Goal: Find specific page/section: Find specific page/section

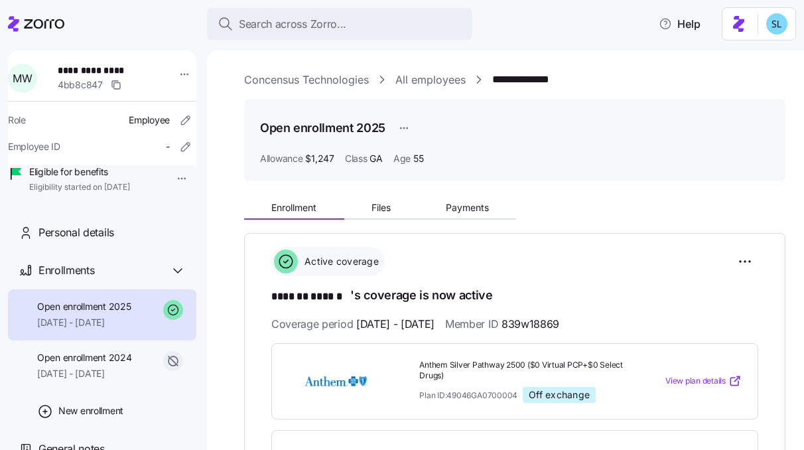
scroll to position [142, 0]
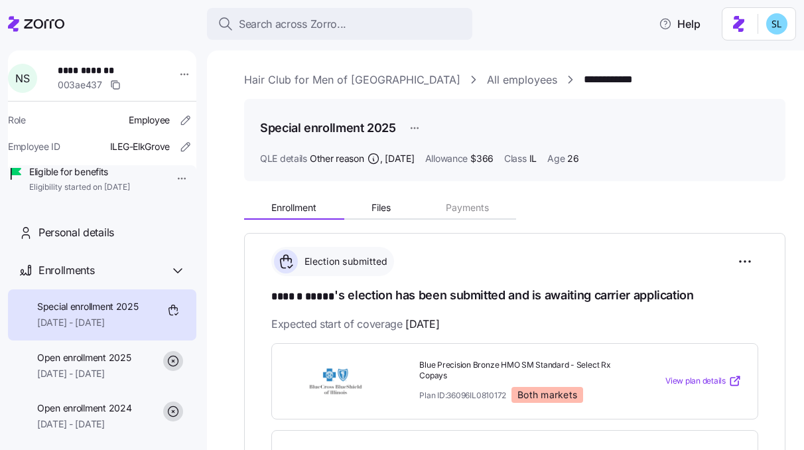
scroll to position [214, 0]
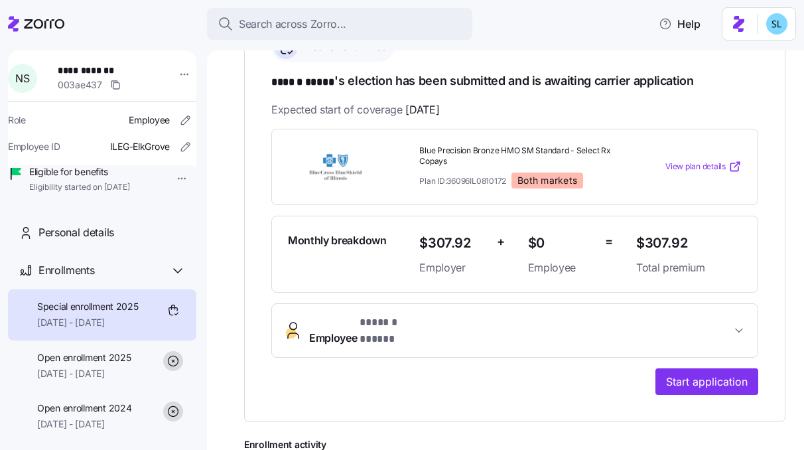
click at [406, 325] on span "* ****** ***** *" at bounding box center [394, 323] width 69 height 17
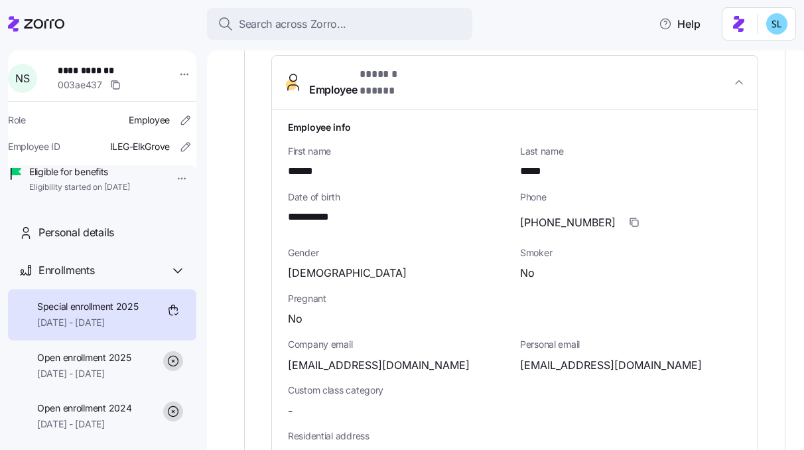
scroll to position [466, 0]
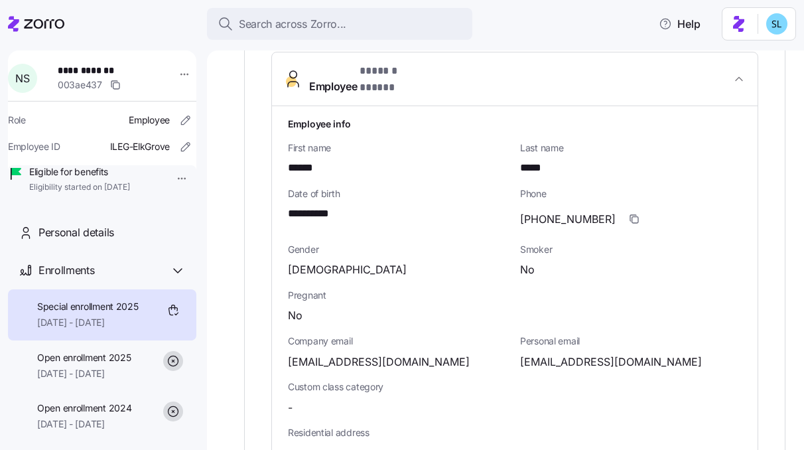
click at [572, 354] on span "nicolestrom1999@gmail.com" at bounding box center [611, 362] width 182 height 17
copy span "nicolestrom1999"
click at [388, 354] on span "nstrom@hcmwonline.com" at bounding box center [379, 362] width 182 height 17
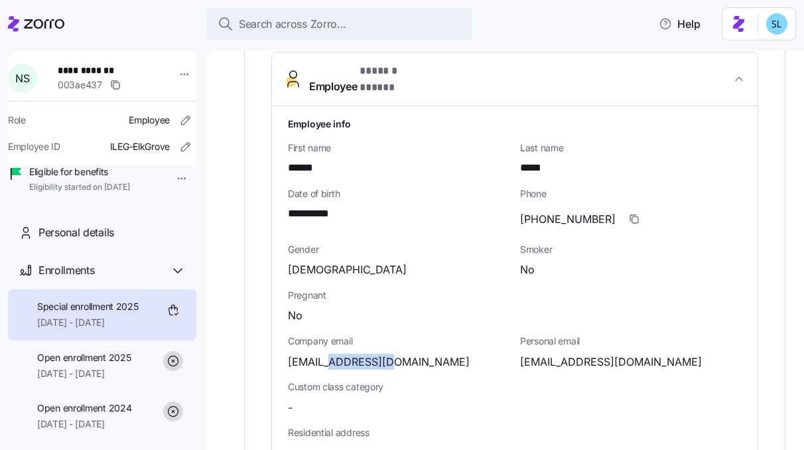
click at [388, 354] on span "nstrom@hcmwonline.com" at bounding box center [379, 362] width 182 height 17
copy span "hcmwonline"
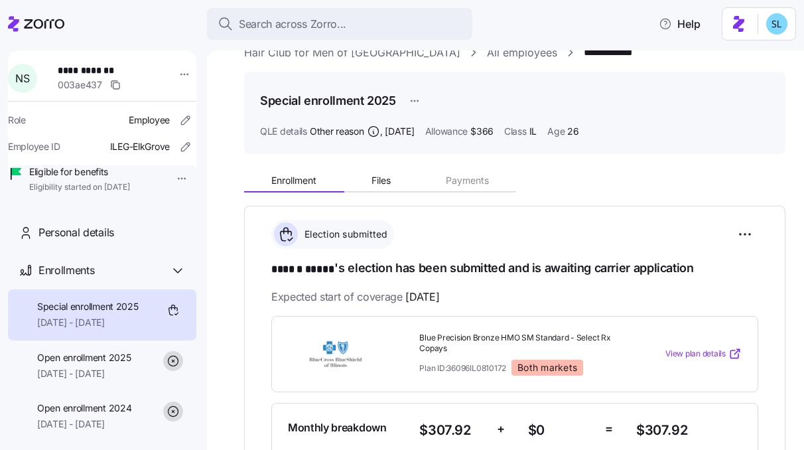
scroll to position [0, 0]
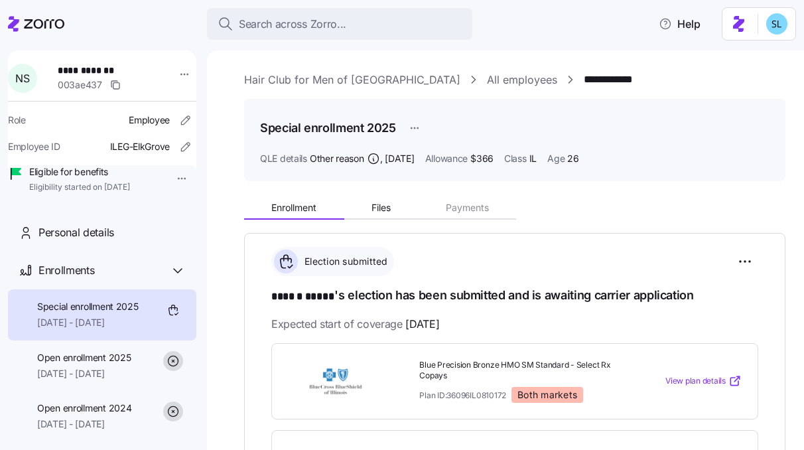
click at [354, 74] on link "Hair Club for Men of Boston" at bounding box center [352, 80] width 216 height 17
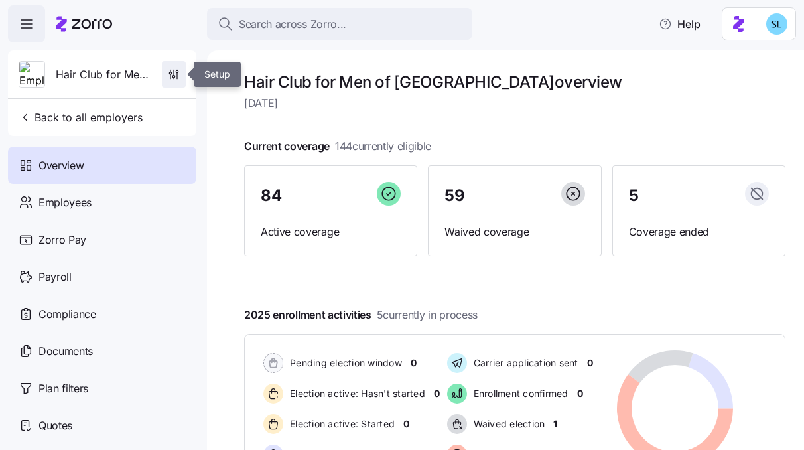
click at [183, 74] on span "button" at bounding box center [174, 74] width 23 height 25
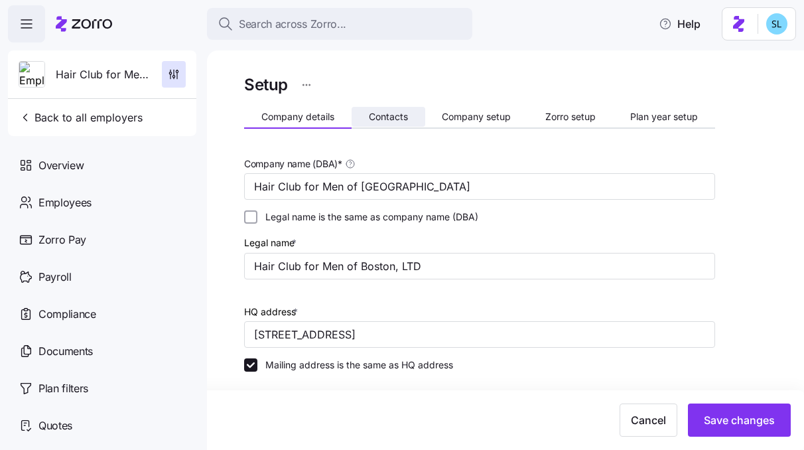
click at [373, 115] on span "Contacts" at bounding box center [388, 116] width 39 height 9
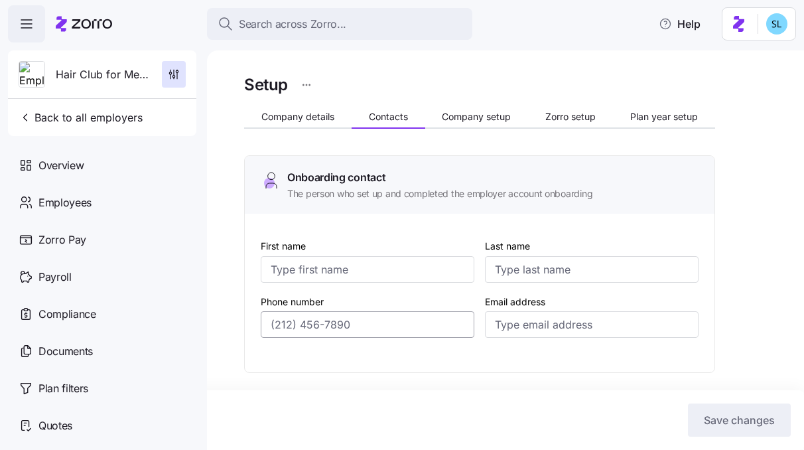
type input "Steve"
type input "McLaughlin"
type input "smclaughlin@hcmwonline.com"
type input "Steve"
type input "McLaughlin"
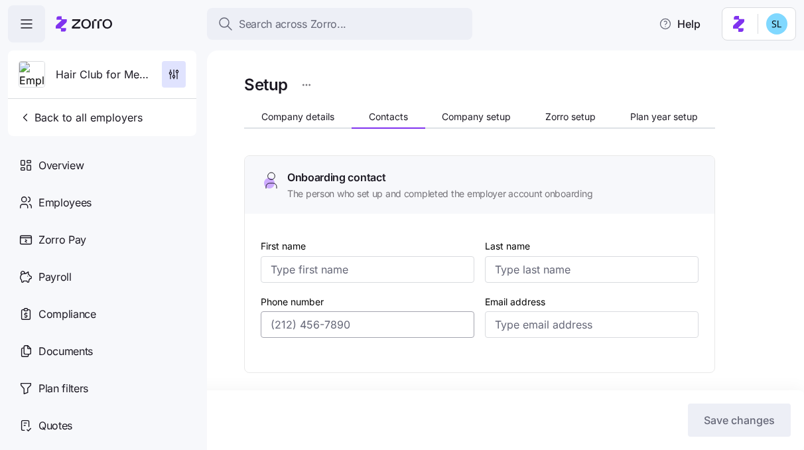
type input "smclaughlin@hcmwonline.com"
type input "Yadira"
type input "Irizarry"
type input "yirizarry@hcmwonline.com"
type input "Kathy"
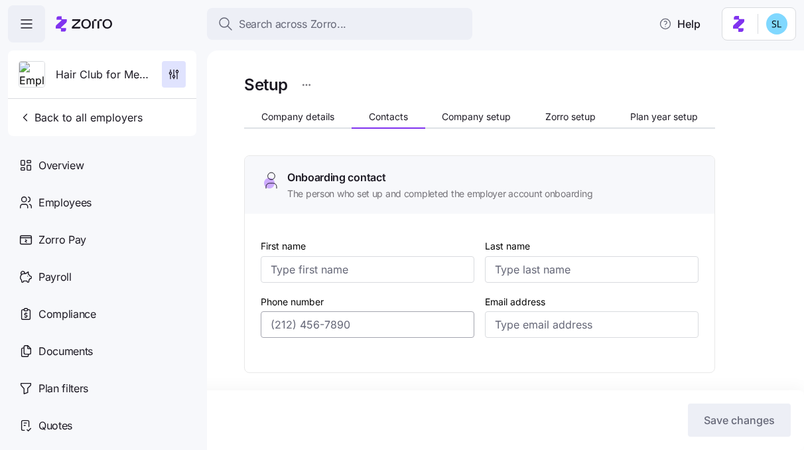
type input "Abbot"
type input "kabbott@hcmwonline.com"
type input "(973) 552-8257"
type input "(561) 448-3911"
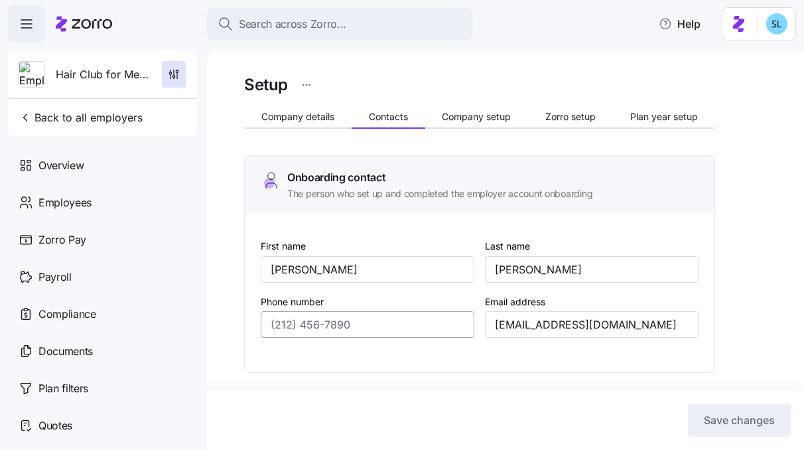
type input "(561) 448-3911"
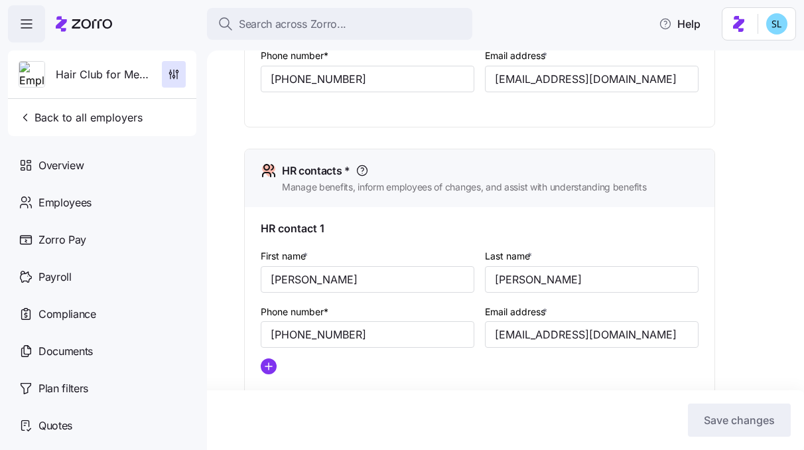
scroll to position [546, 0]
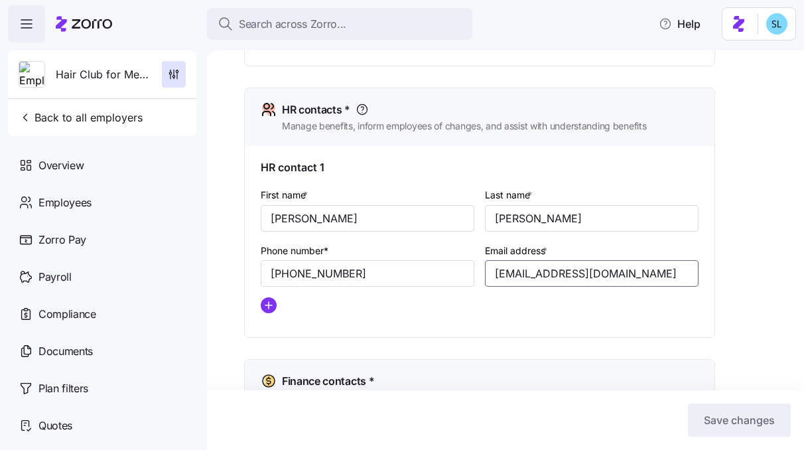
click at [508, 273] on input "yirizarry@hcmwonline.com" at bounding box center [592, 273] width 214 height 27
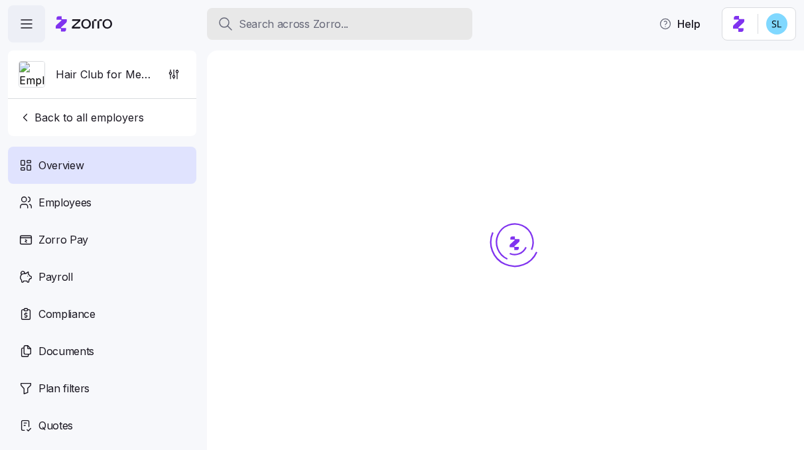
click at [391, 33] on button "Search across Zorro..." at bounding box center [339, 24] width 265 height 32
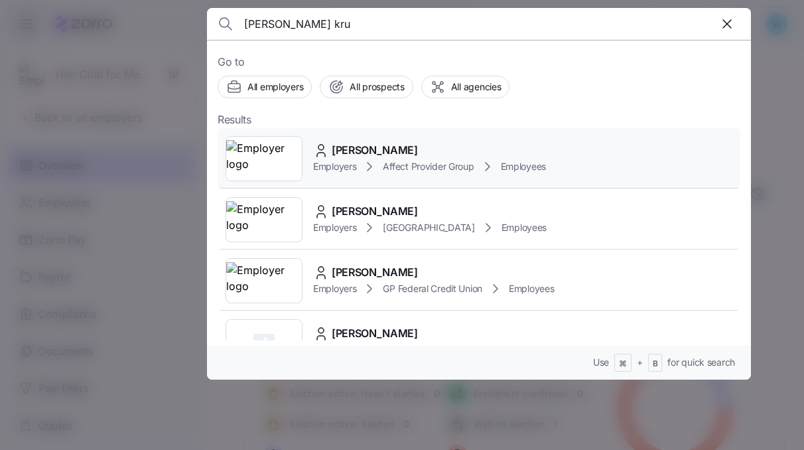
type input "stacy kru"
click at [350, 153] on span "Stacy Krug" at bounding box center [375, 150] width 86 height 17
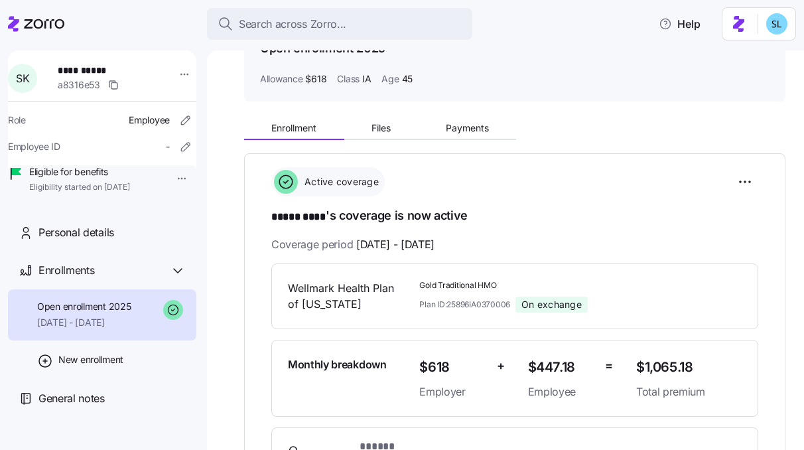
scroll to position [248, 0]
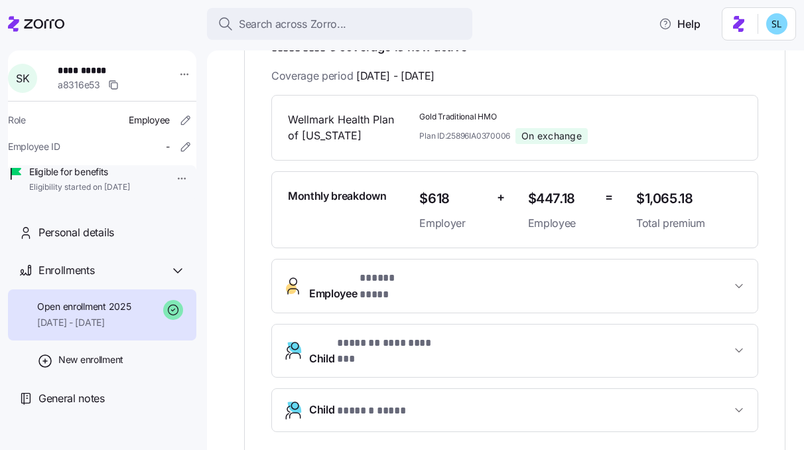
click at [498, 280] on span "Employee * ***** **** *" at bounding box center [520, 286] width 422 height 32
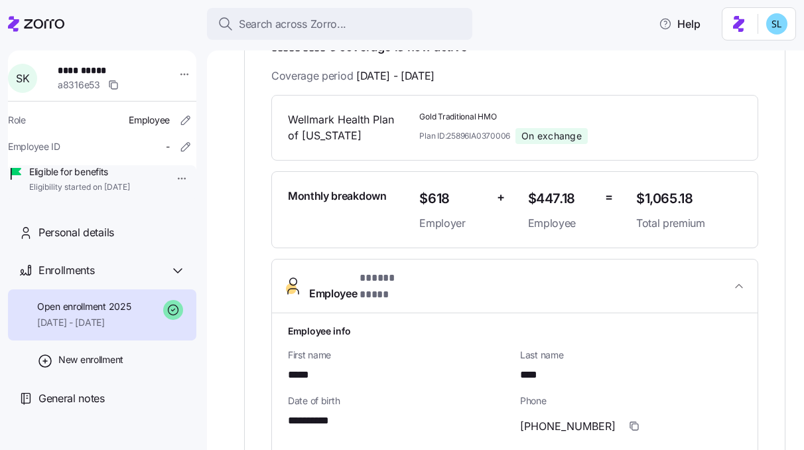
scroll to position [465, 0]
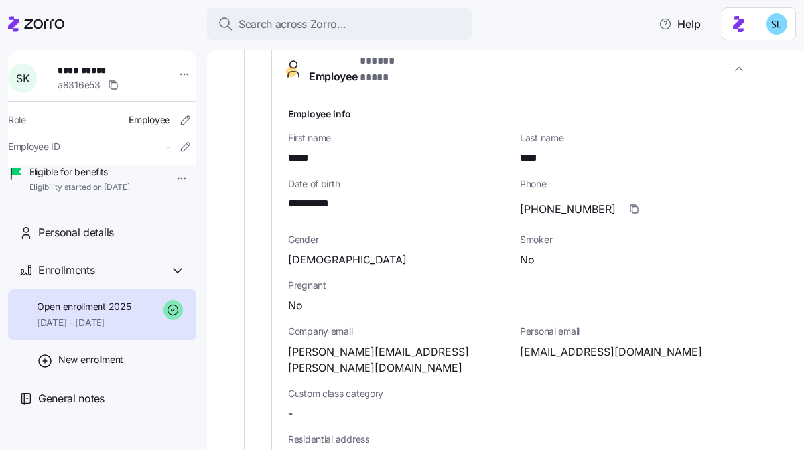
click at [548, 201] on span "(319)651-8118" at bounding box center [568, 209] width 96 height 17
copy span "651"
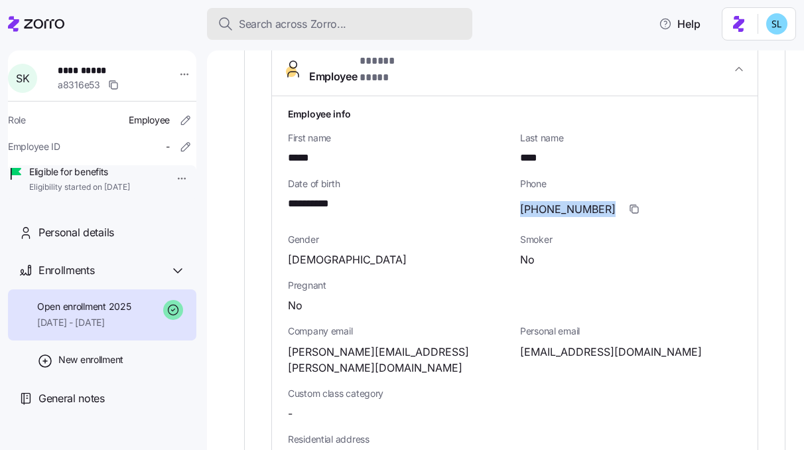
click at [376, 23] on div "Search across Zorro..." at bounding box center [340, 24] width 244 height 17
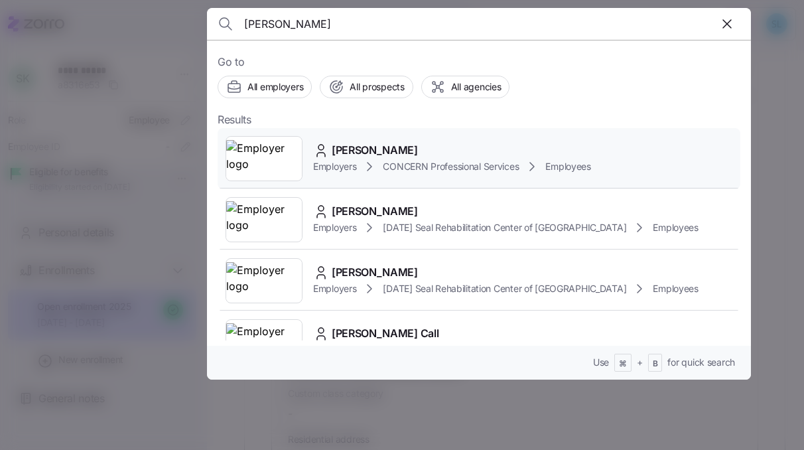
type input "cahall"
click at [431, 150] on div "Alexandria Cahall" at bounding box center [452, 150] width 278 height 17
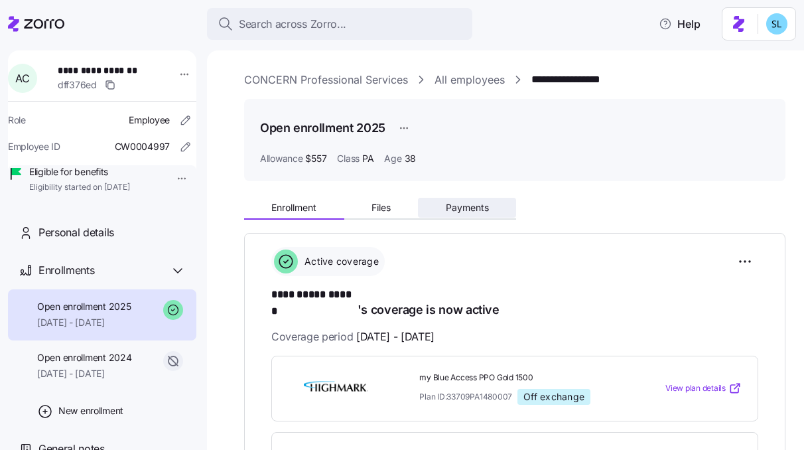
click at [442, 210] on button "Payments" at bounding box center [467, 208] width 98 height 20
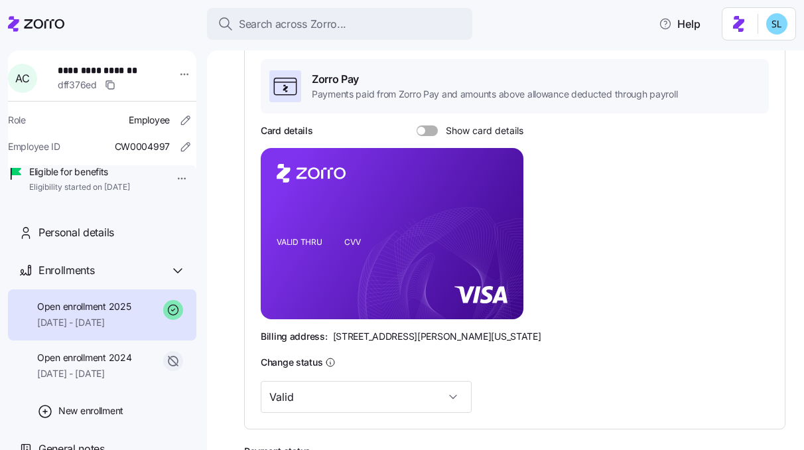
scroll to position [273, 0]
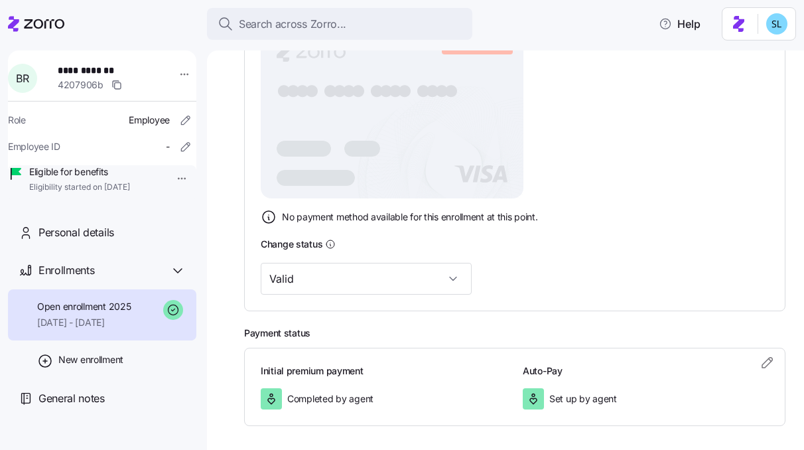
scroll to position [351, 0]
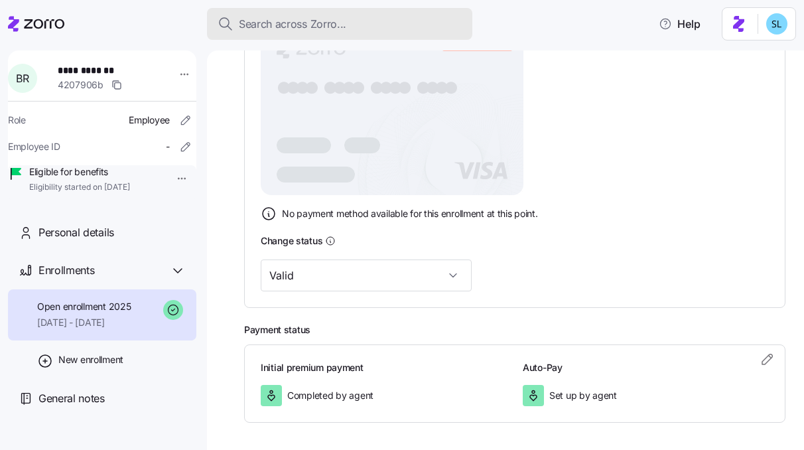
click at [273, 28] on span "Search across Zorro..." at bounding box center [293, 24] width 108 height 17
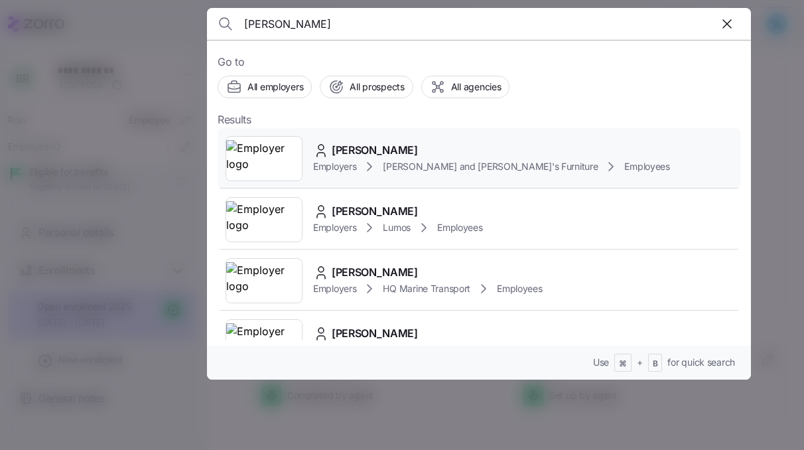
type input "[PERSON_NAME]"
click at [360, 141] on div "[PERSON_NAME] Employers [PERSON_NAME] and [PERSON_NAME]'s Furniture Employees" at bounding box center [479, 158] width 523 height 61
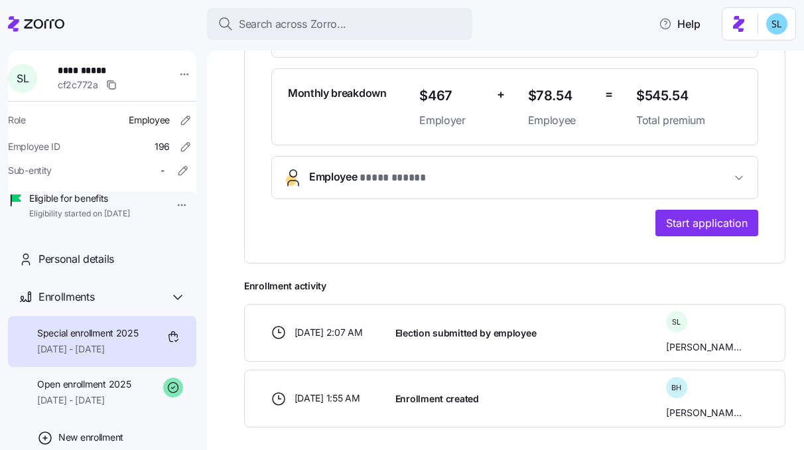
scroll to position [299, 0]
